Goal: Task Accomplishment & Management: Manage account settings

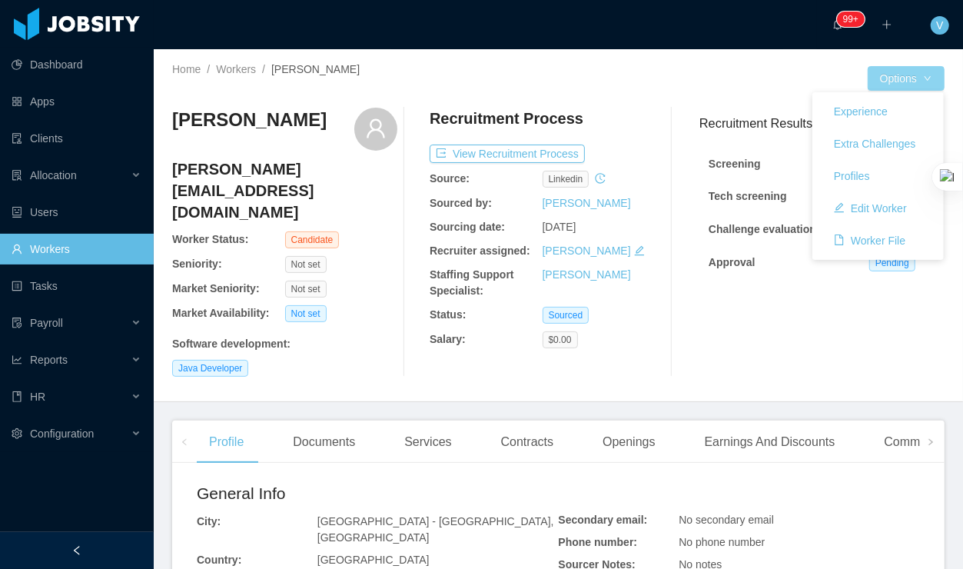
click at [883, 82] on button "Options" at bounding box center [906, 78] width 77 height 25
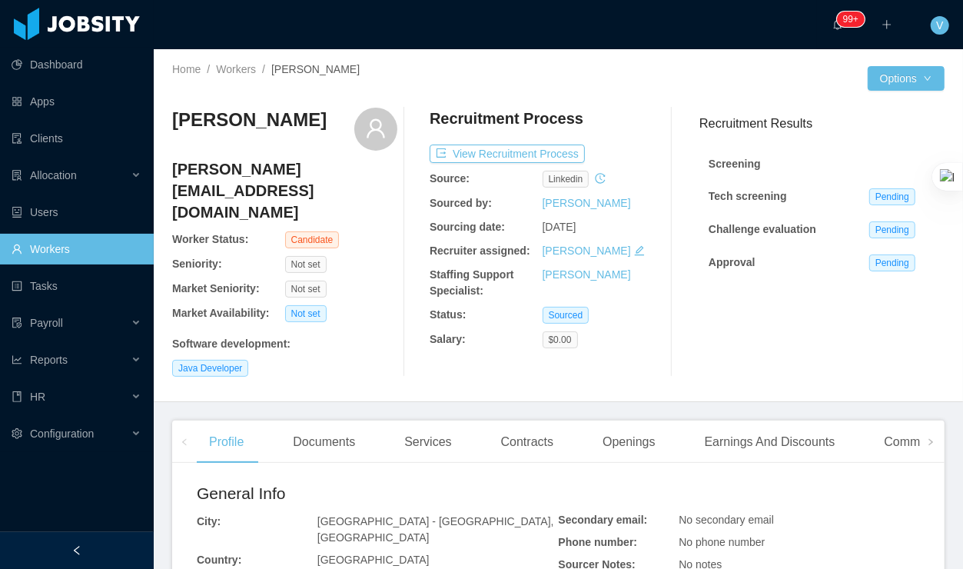
click at [667, 105] on div "[PERSON_NAME] Ochoteco [EMAIL_ADDRESS][DOMAIN_NAME] Worker Status: Candidate Se…" at bounding box center [558, 242] width 773 height 294
click at [509, 158] on button "View Recruitment Process" at bounding box center [507, 154] width 155 height 18
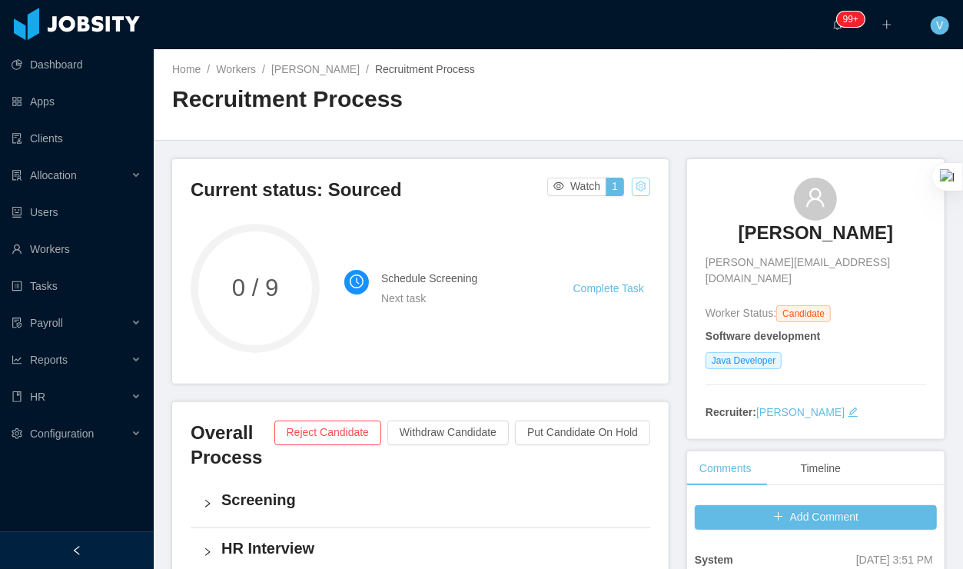
click at [647, 188] on button "button" at bounding box center [641, 187] width 18 height 18
click at [594, 236] on div "Change status" at bounding box center [603, 234] width 69 height 17
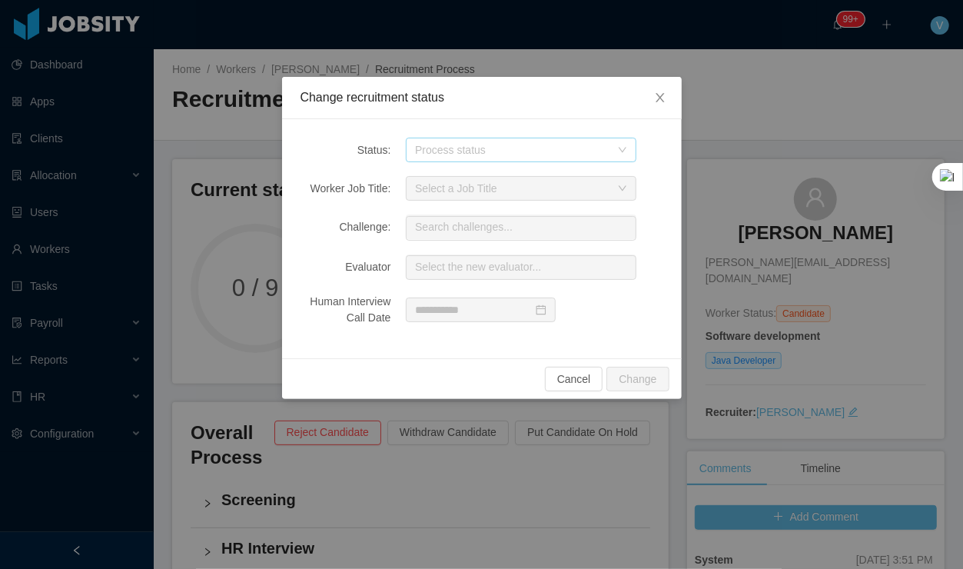
click at [479, 152] on div "Process status" at bounding box center [512, 149] width 195 height 15
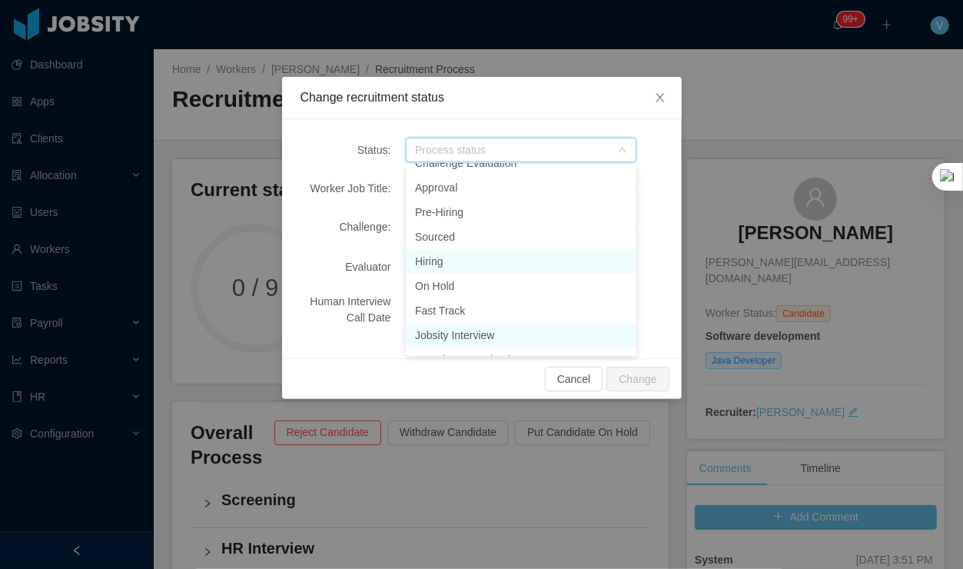
scroll to position [182, 0]
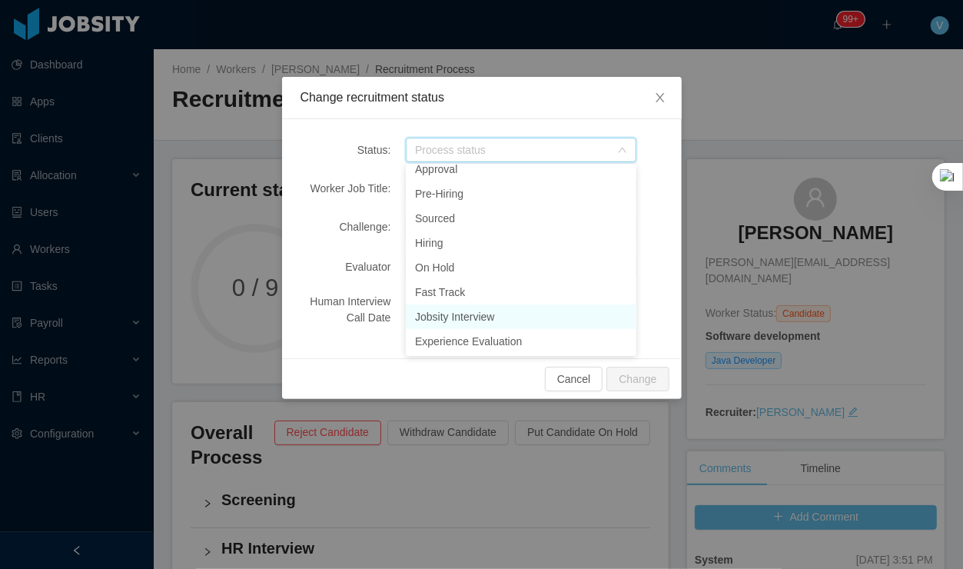
click at [472, 310] on li "Jobsity Interview" at bounding box center [521, 316] width 231 height 25
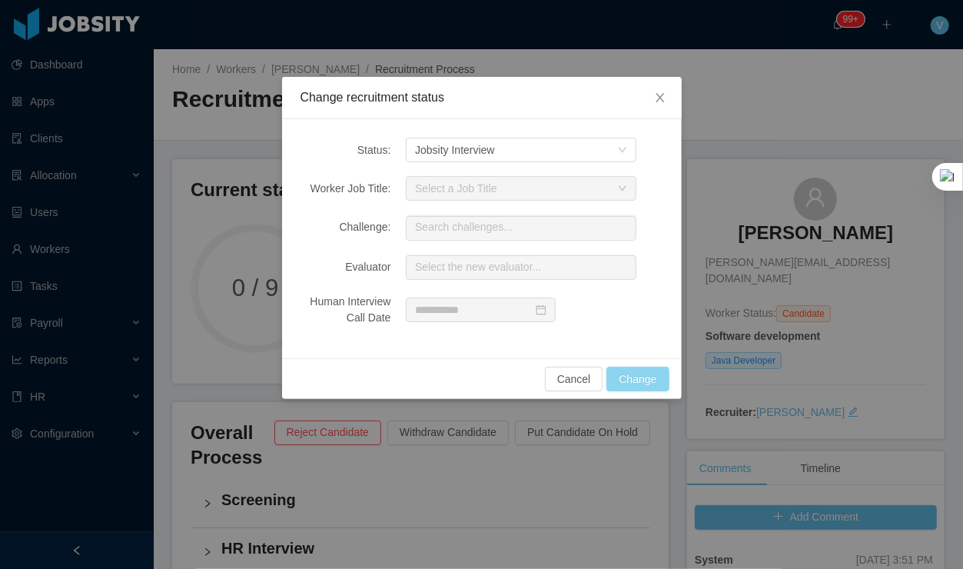
click at [636, 386] on button "Change" at bounding box center [638, 379] width 62 height 25
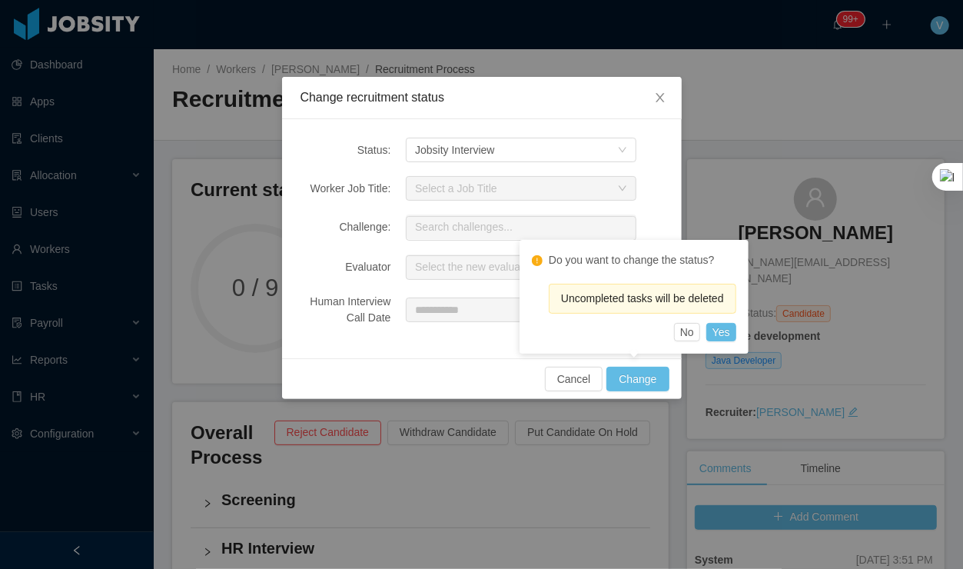
click at [728, 341] on div "Do you want to change the status? Uncompleted tasks will be deleted No Yes" at bounding box center [634, 297] width 229 height 114
click at [731, 329] on button "Yes" at bounding box center [722, 332] width 30 height 18
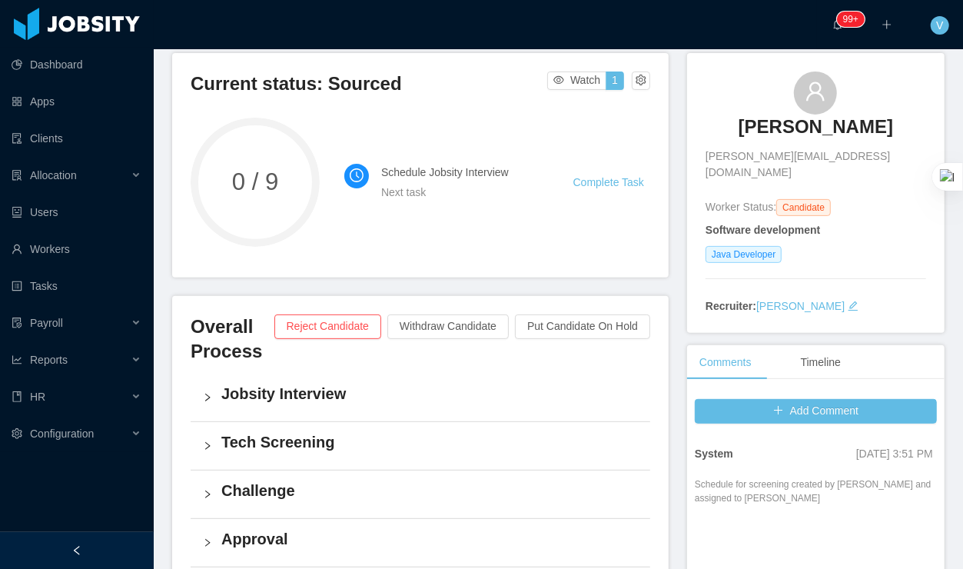
scroll to position [256, 0]
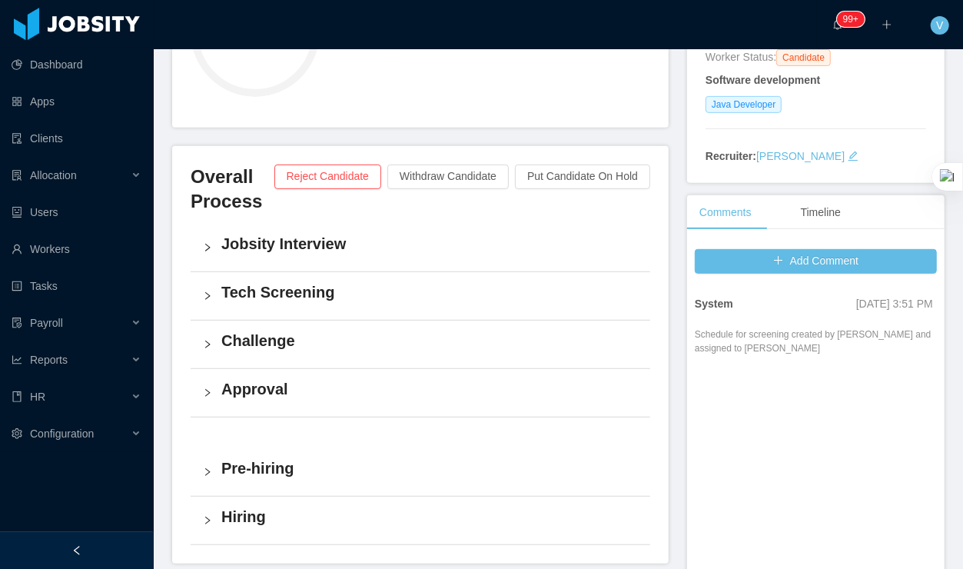
click at [256, 245] on h4 "Jobsity Interview" at bounding box center [429, 244] width 417 height 22
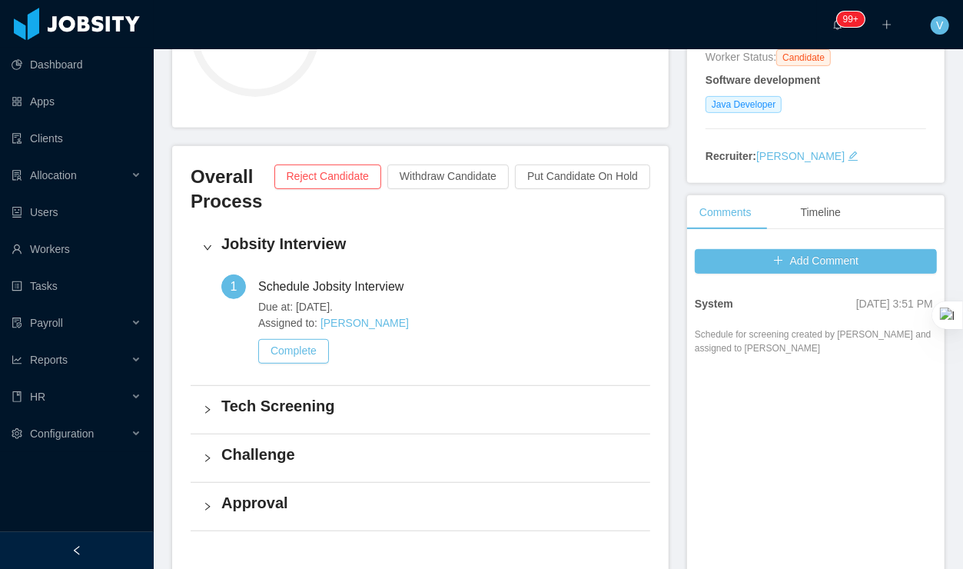
scroll to position [255, 0]
